Goal: Task Accomplishment & Management: Use online tool/utility

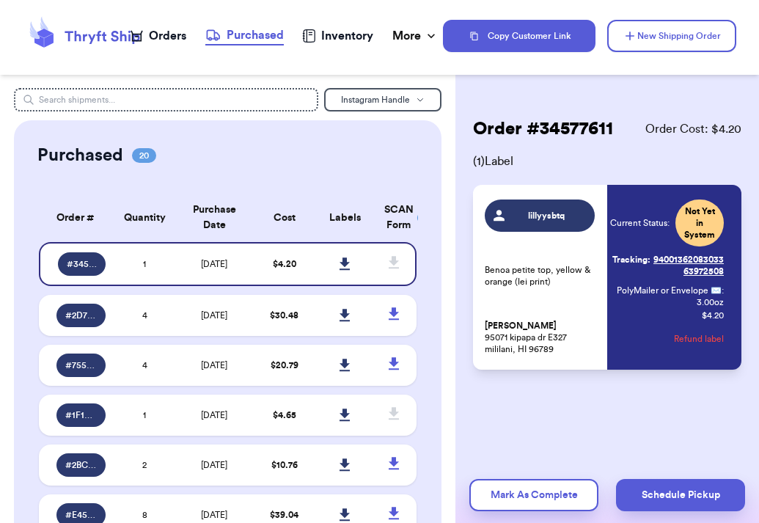
click at [168, 43] on div "Orders" at bounding box center [158, 36] width 56 height 18
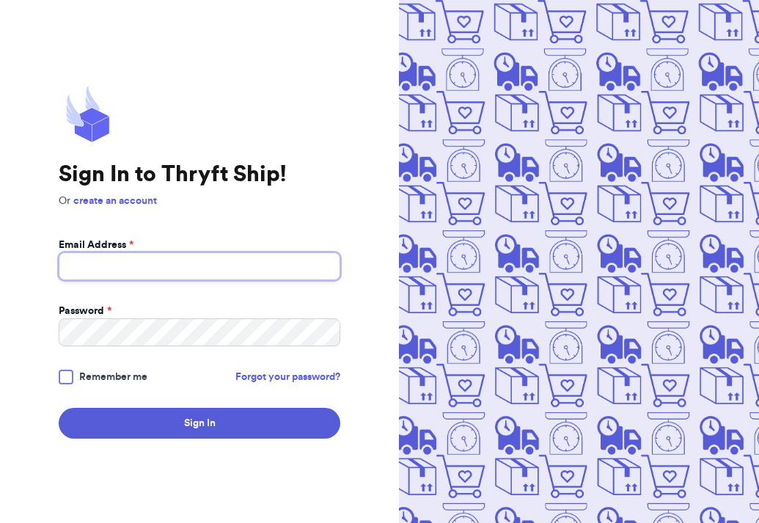
click at [172, 263] on input "Email Address *" at bounding box center [199, 266] width 281 height 28
type input "[EMAIL_ADDRESS][DOMAIN_NAME]"
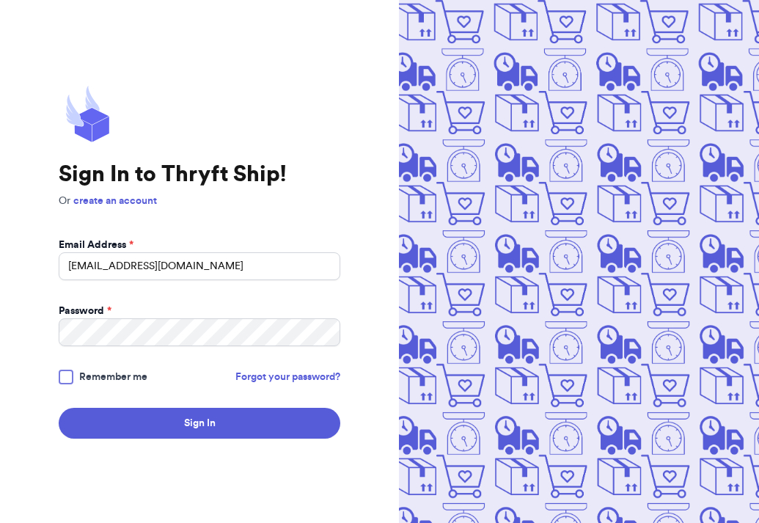
click at [64, 375] on div at bounding box center [66, 376] width 15 height 15
click at [0, 0] on input "Remember me" at bounding box center [0, 0] width 0 height 0
click at [59, 408] on button "Sign In" at bounding box center [199, 423] width 281 height 31
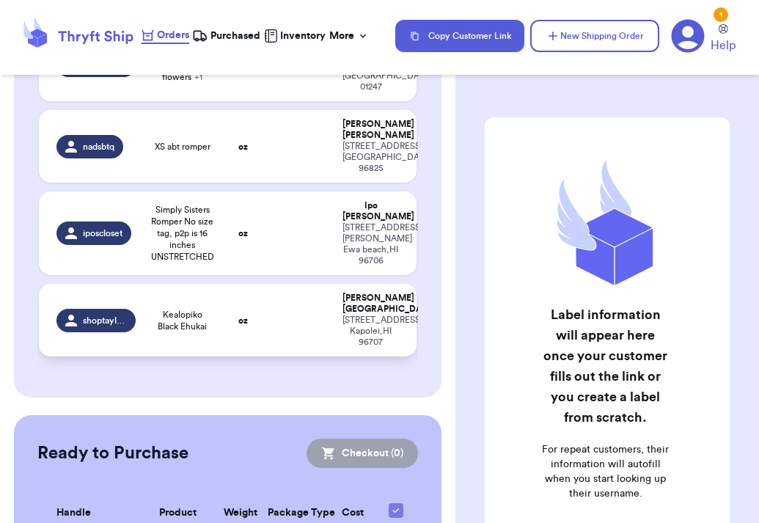
scroll to position [408, 0]
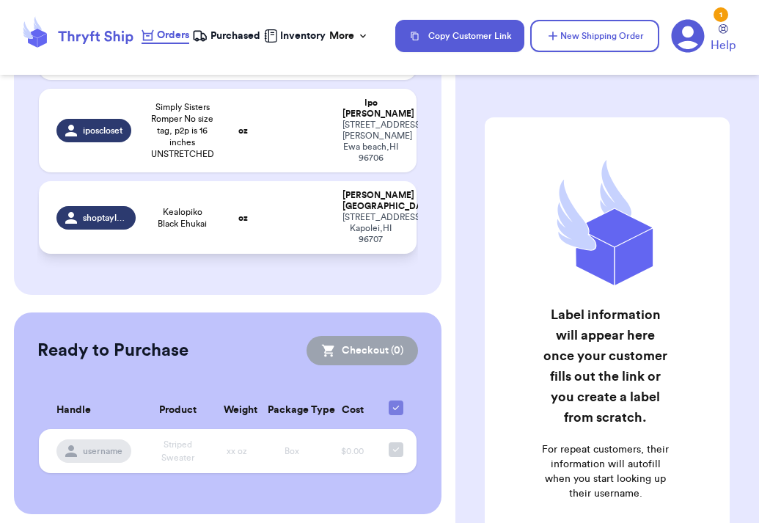
click at [210, 221] on span "Kealopiko Black Ehukai" at bounding box center [182, 217] width 58 height 23
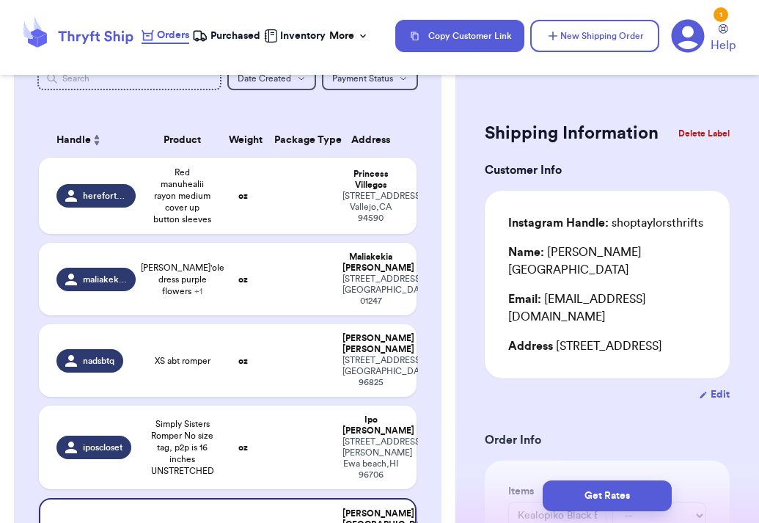
scroll to position [0, 0]
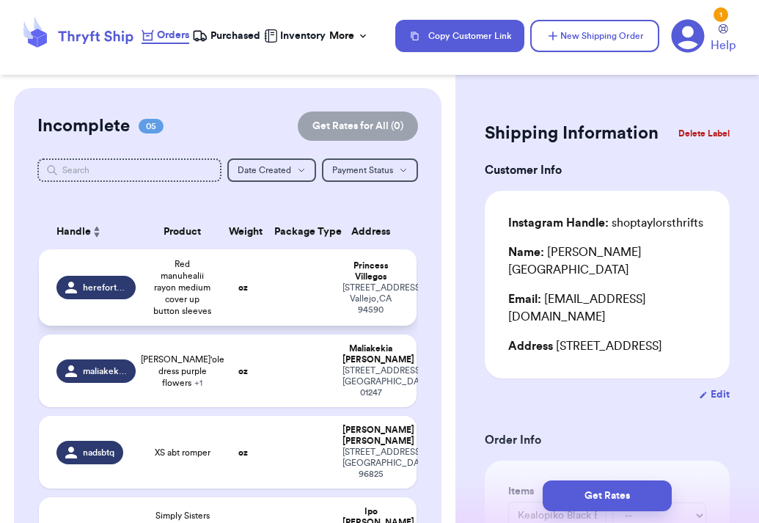
click at [190, 285] on span "Red manuhealii rayon medium cover up button sleeves" at bounding box center [182, 287] width 58 height 59
type input "Red manuhealii rayon medium cover up button sleeves"
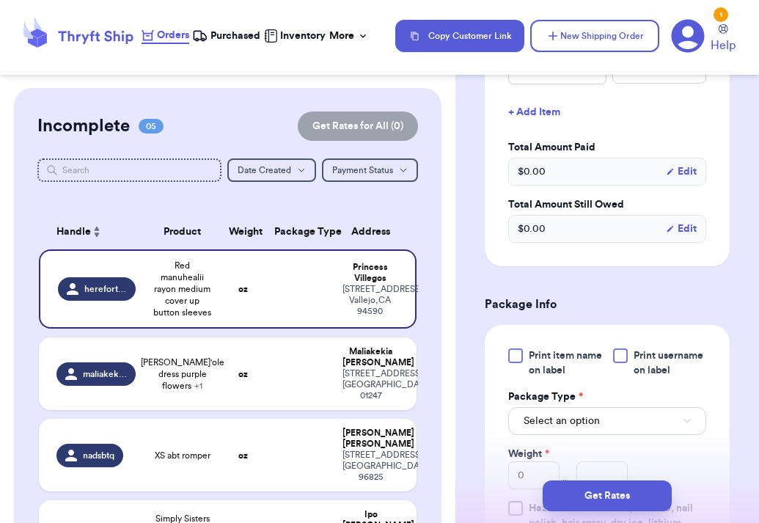
scroll to position [500, 0]
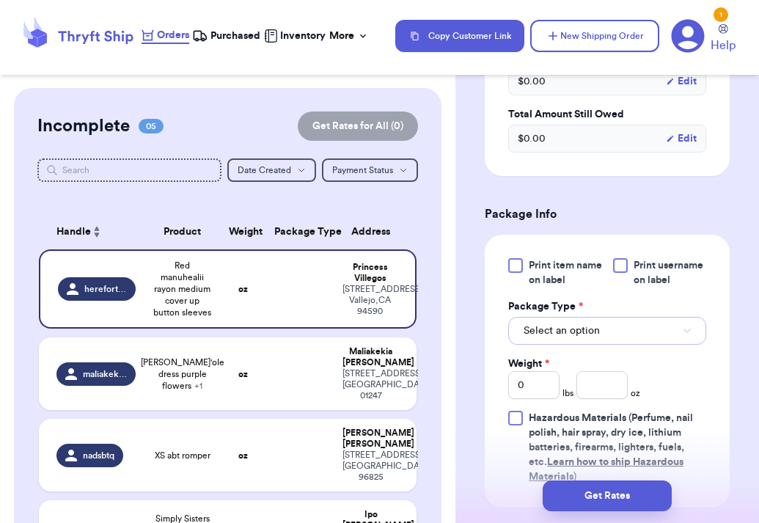
click at [561, 338] on span "Select an option" at bounding box center [561, 330] width 76 height 15
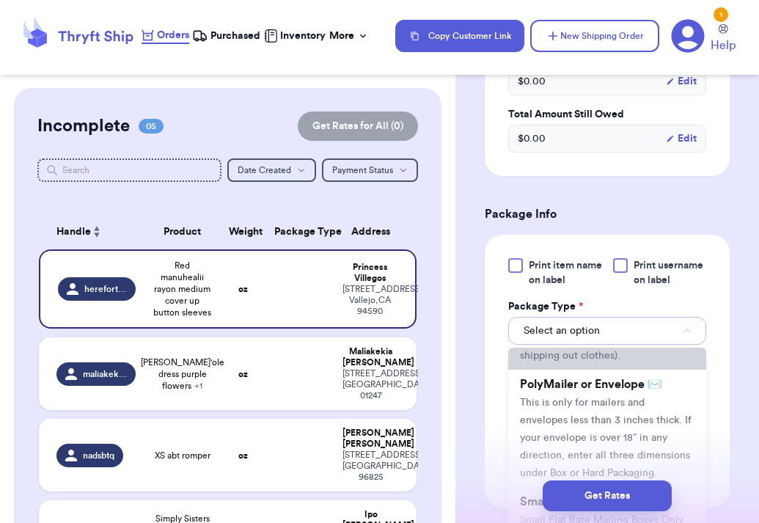
scroll to position [117, 0]
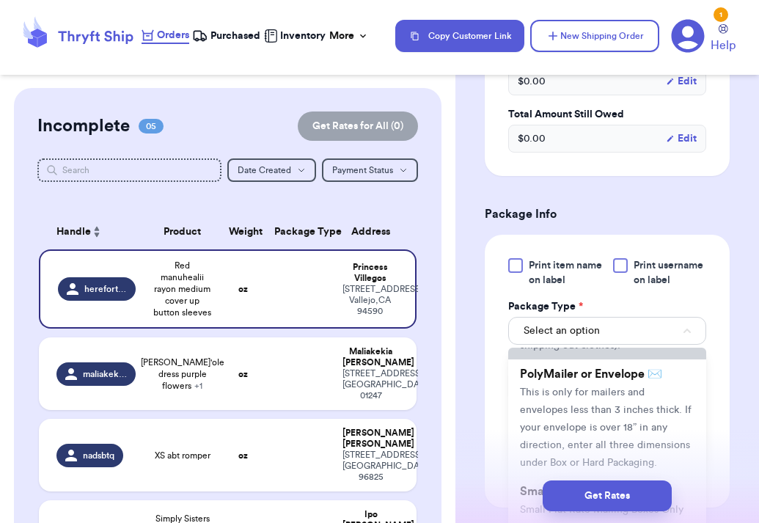
click at [568, 407] on span "This is only for mailers and envelopes less than 3 inches thick. If your envelo…" at bounding box center [606, 427] width 172 height 81
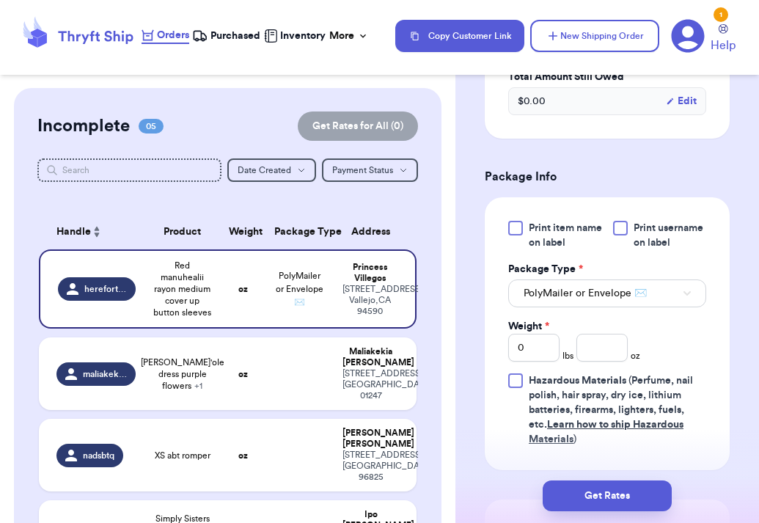
scroll to position [550, 0]
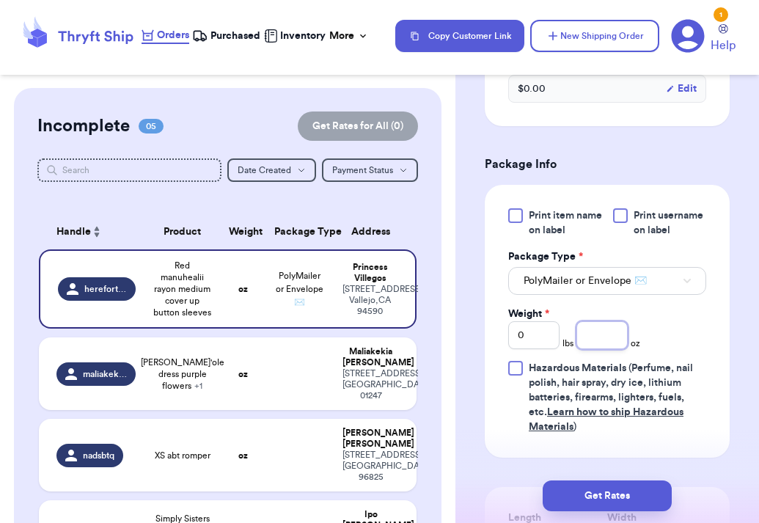
click at [596, 345] on input "number" at bounding box center [601, 335] width 51 height 28
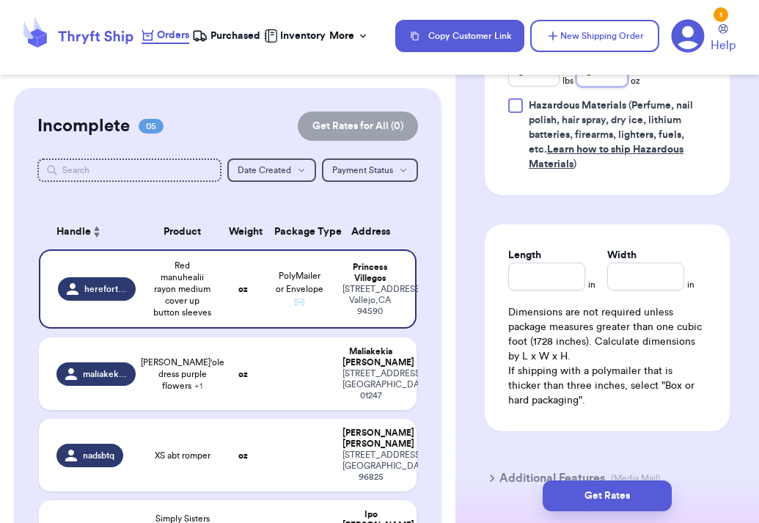
scroll to position [813, 0]
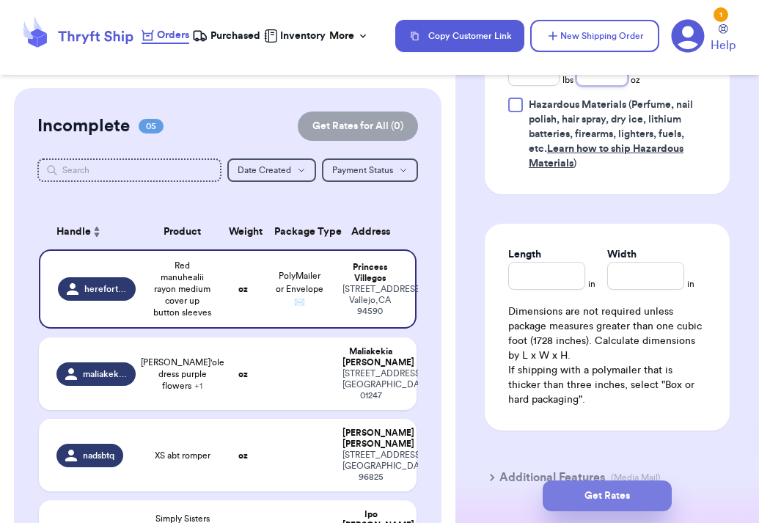
type input "8"
click at [600, 498] on button "Get Rates" at bounding box center [606, 495] width 129 height 31
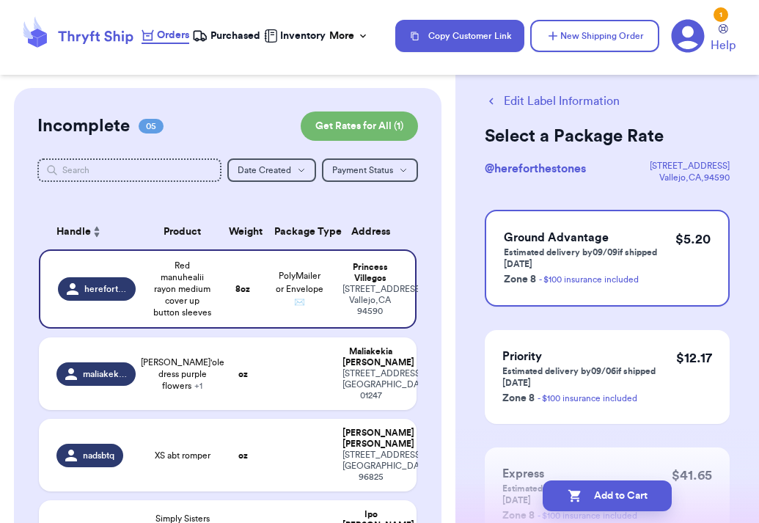
scroll to position [26, 0]
click at [589, 237] on span "Ground Advantage" at bounding box center [556, 237] width 105 height 12
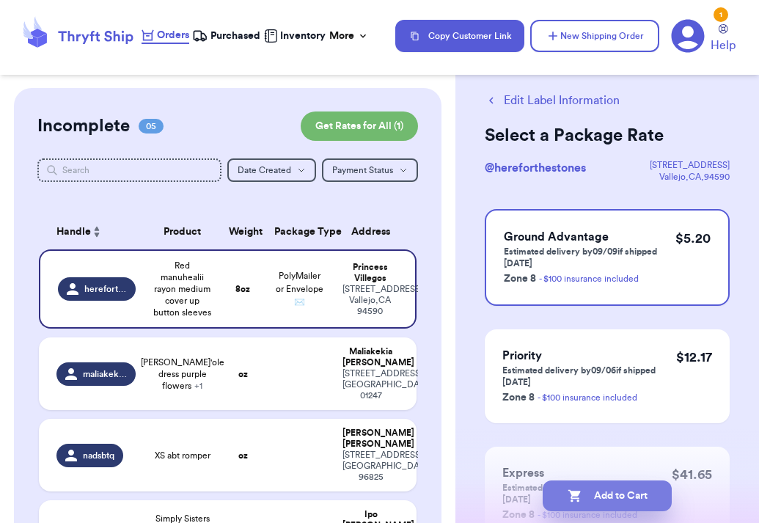
click at [613, 490] on button "Add to Cart" at bounding box center [606, 495] width 129 height 31
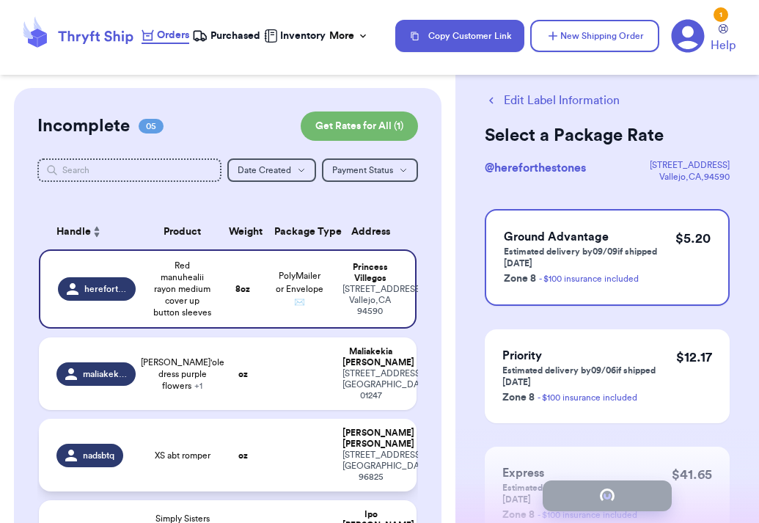
checkbox input "true"
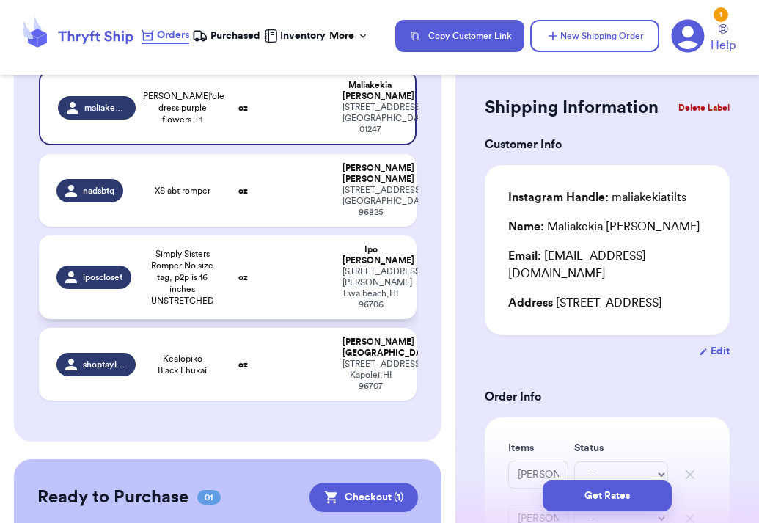
scroll to position [246, 0]
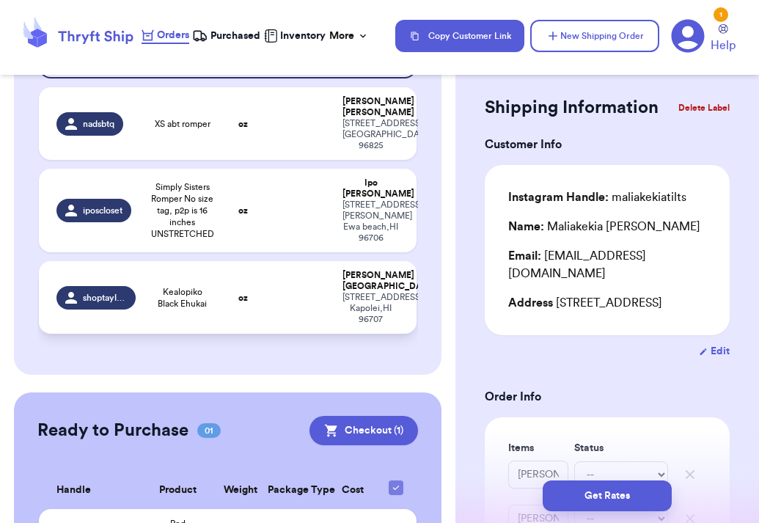
click at [276, 284] on td at bounding box center [299, 297] width 68 height 73
type input "Kealopiko Black Ehukai"
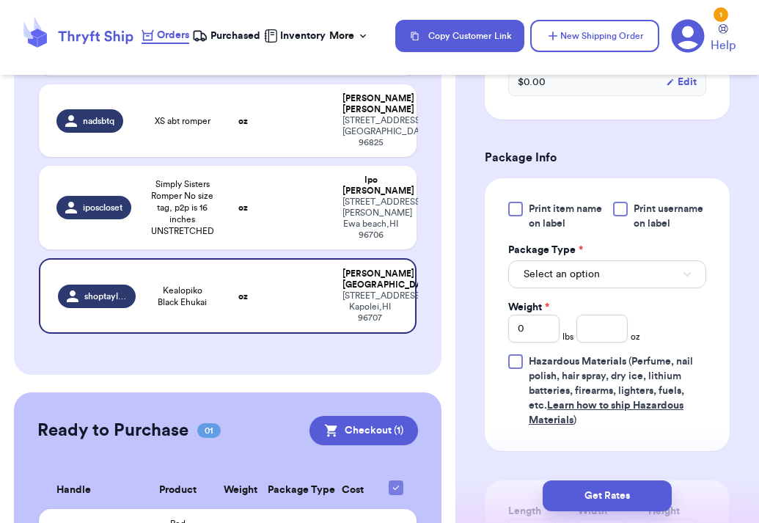
scroll to position [597, 0]
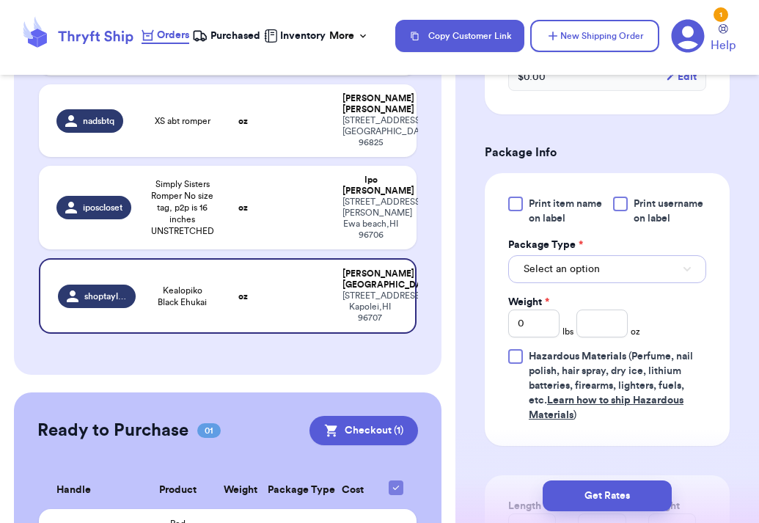
click at [590, 255] on button "Select an option" at bounding box center [607, 269] width 198 height 28
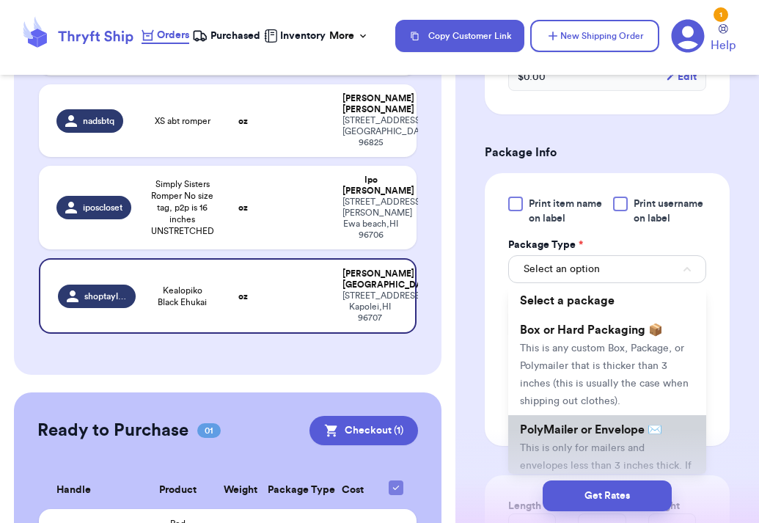
click at [577, 424] on span "PolyMailer or Envelope ✉️" at bounding box center [591, 430] width 142 height 12
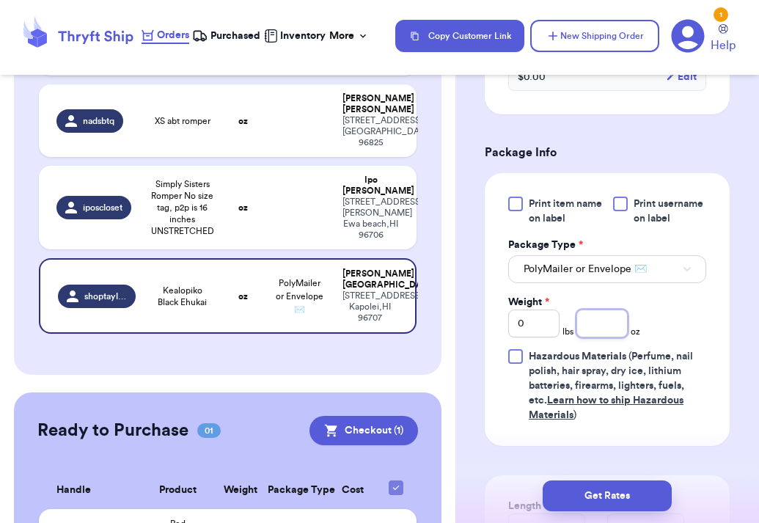
click at [595, 309] on input "number" at bounding box center [601, 323] width 51 height 28
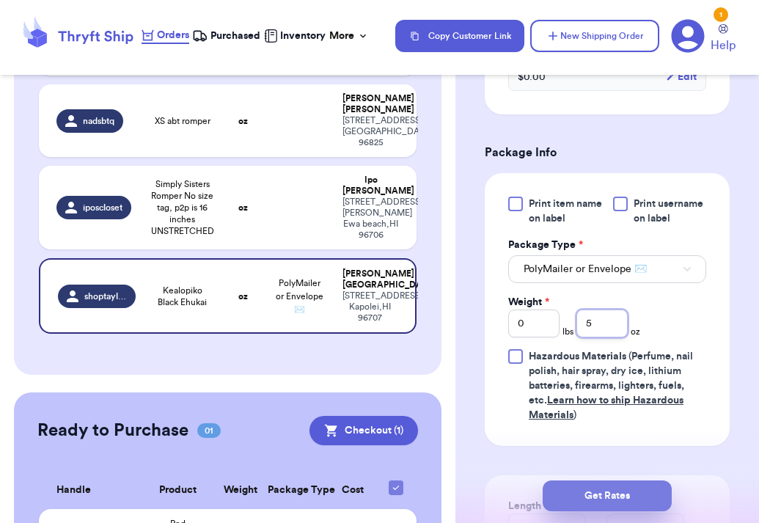
type input "5"
click at [616, 485] on button "Get Rates" at bounding box center [606, 495] width 129 height 31
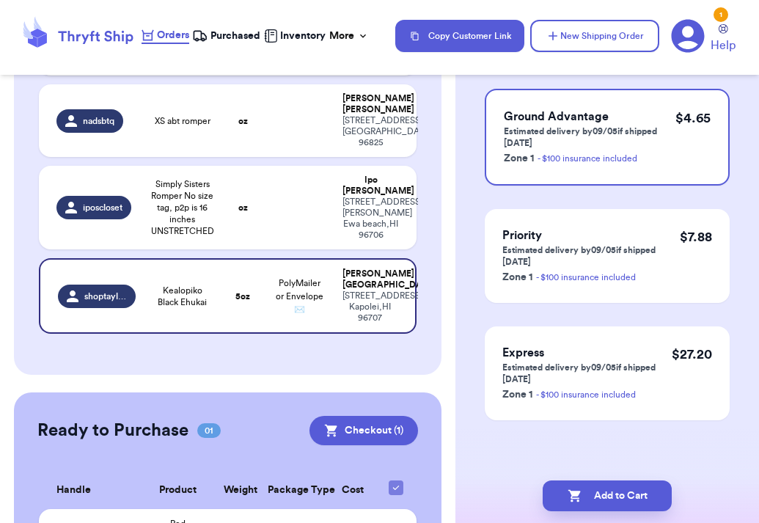
scroll to position [0, 0]
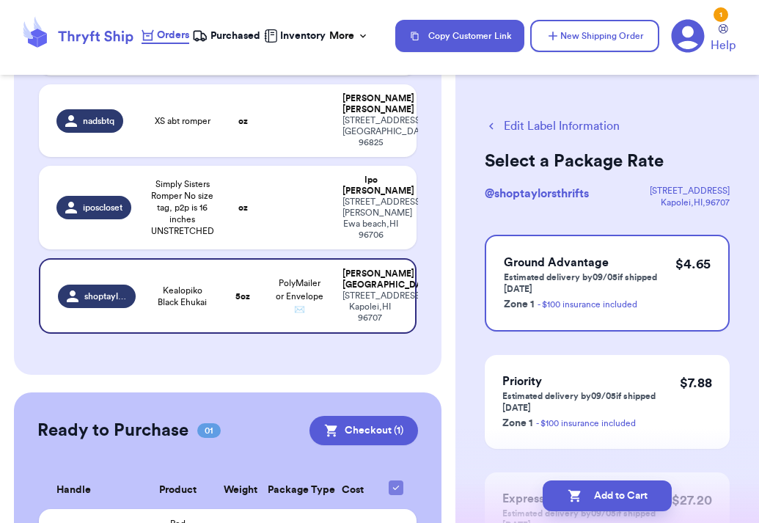
click at [572, 284] on p "Estimated delivery by 09/05 if shipped [DATE]" at bounding box center [590, 282] width 172 height 23
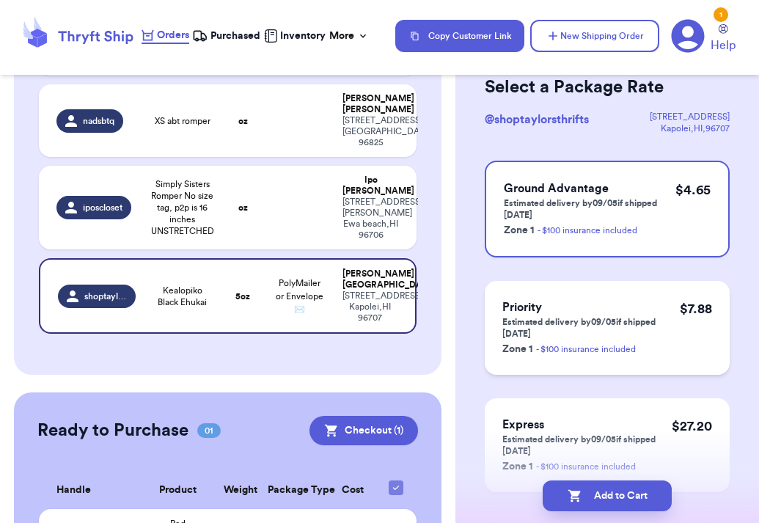
scroll to position [75, 0]
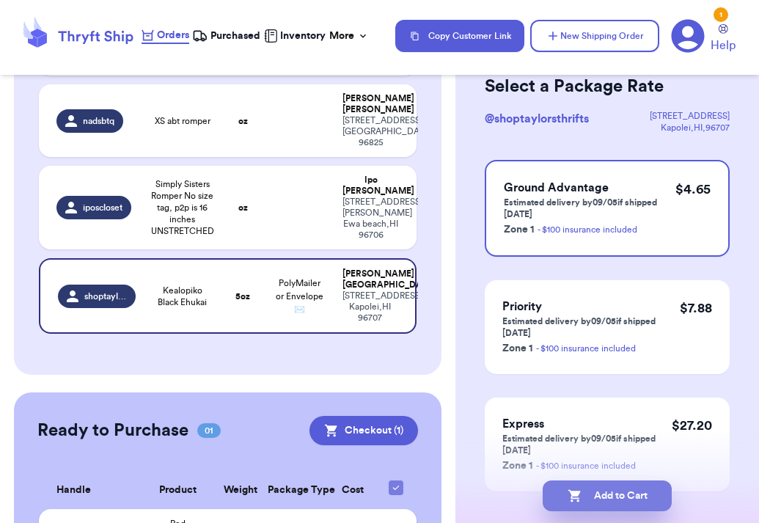
click at [622, 488] on button "Add to Cart" at bounding box center [606, 495] width 129 height 31
checkbox input "true"
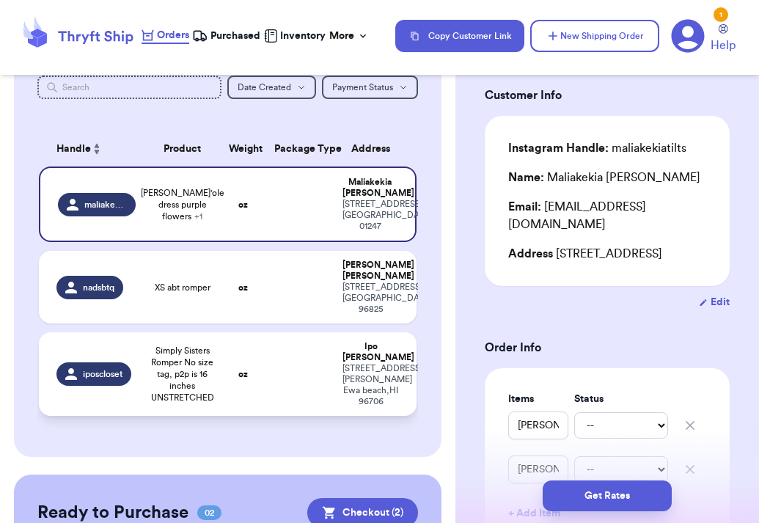
scroll to position [77, 0]
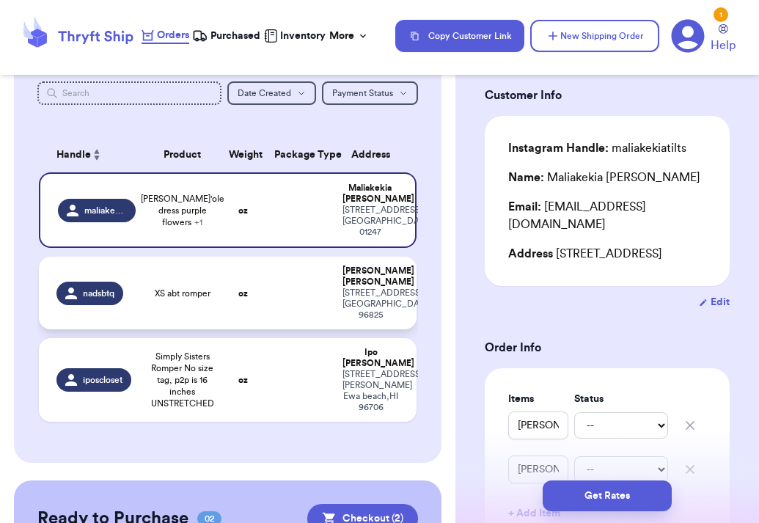
click at [262, 306] on td "oz" at bounding box center [242, 293] width 45 height 73
type input "XS abt romper"
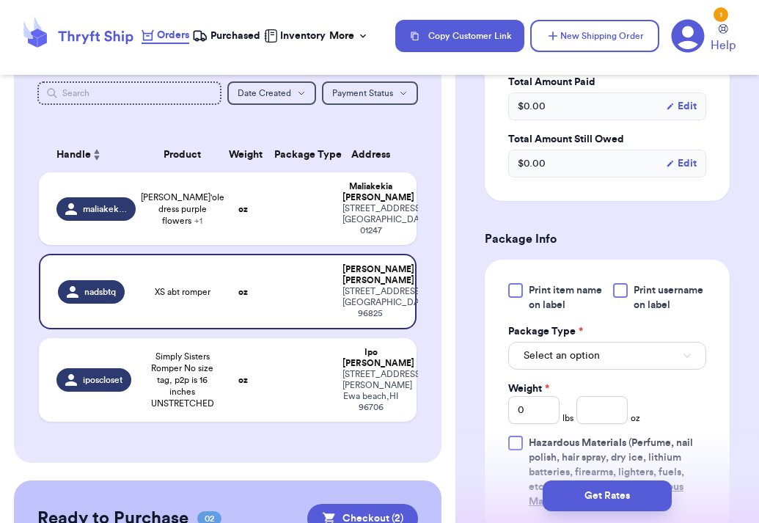
scroll to position [528, 0]
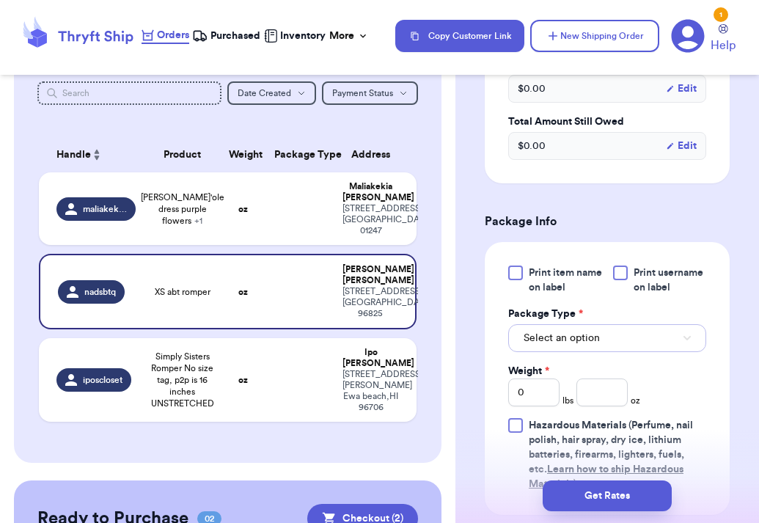
click at [583, 331] on span "Select an option" at bounding box center [561, 338] width 76 height 15
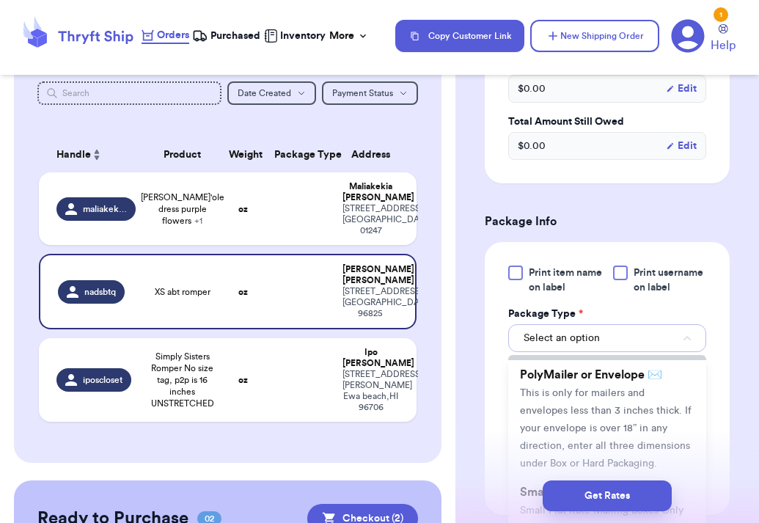
scroll to position [125, 0]
click at [572, 386] on span "This is only for mailers and envelopes less than 3 inches thick. If your envelo…" at bounding box center [606, 426] width 172 height 81
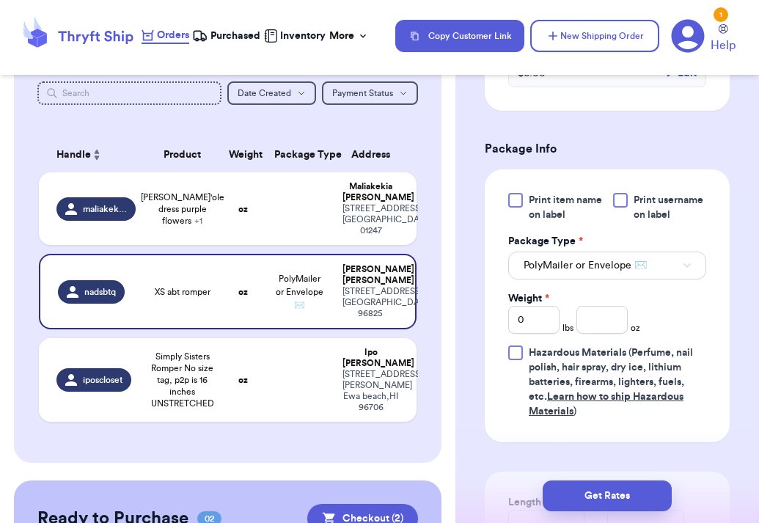
scroll to position [601, 0]
click at [605, 305] on input "number" at bounding box center [601, 319] width 51 height 28
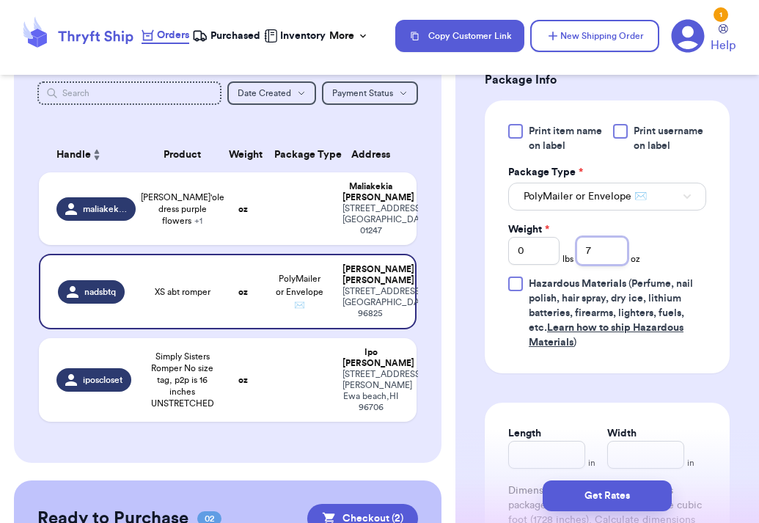
scroll to position [674, 0]
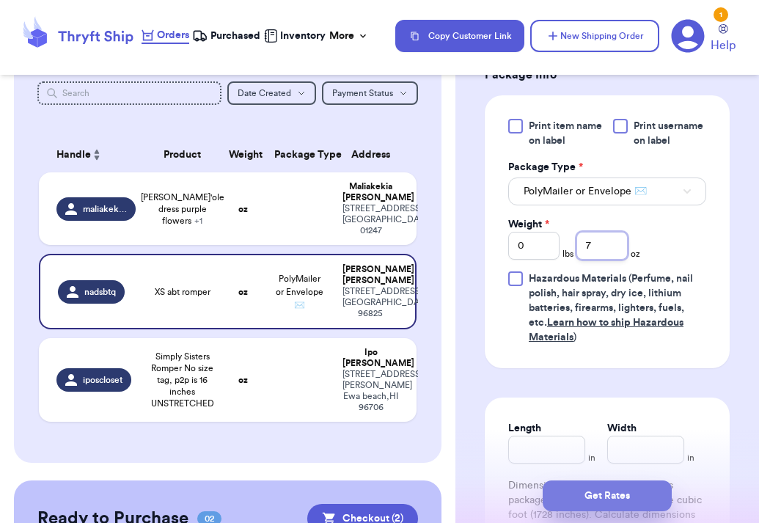
type input "7"
click at [624, 498] on button "Get Rates" at bounding box center [606, 495] width 129 height 31
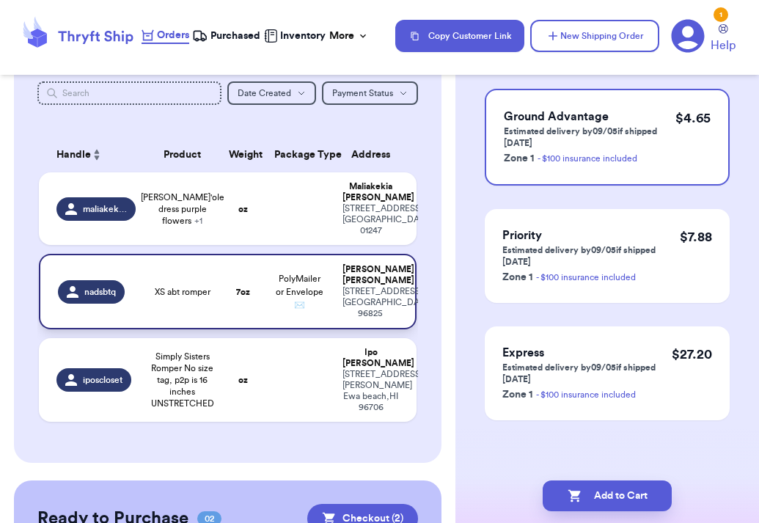
scroll to position [0, 0]
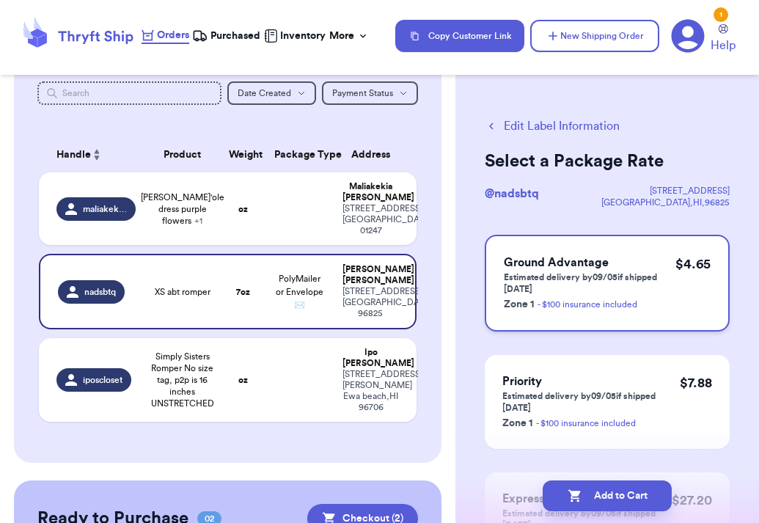
click at [566, 273] on p "Estimated delivery by 09/05 if shipped [DATE]" at bounding box center [590, 282] width 172 height 23
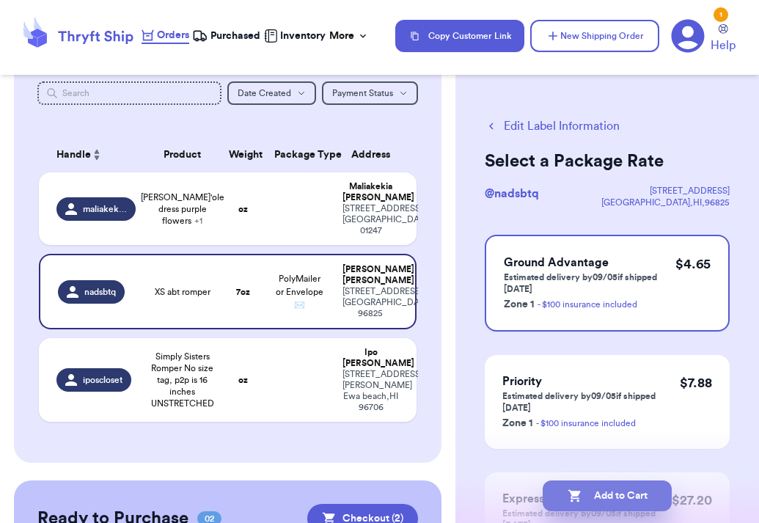
click at [601, 495] on button "Add to Cart" at bounding box center [606, 495] width 129 height 31
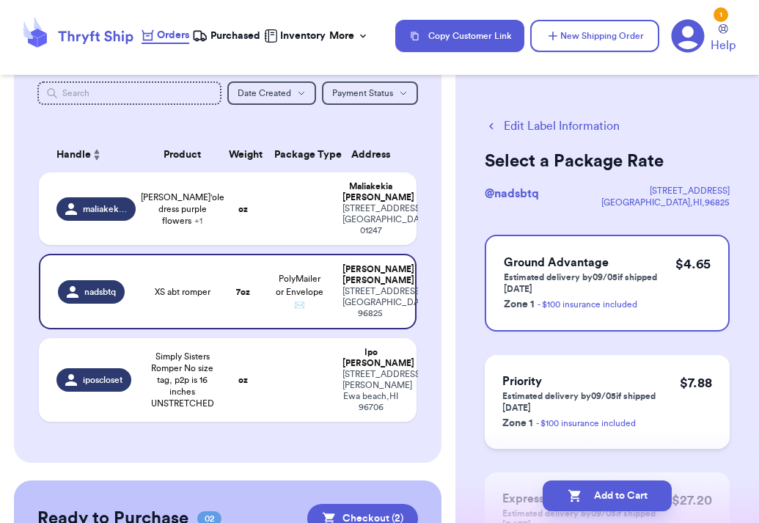
checkbox input "true"
